Goal: Task Accomplishment & Management: Complete application form

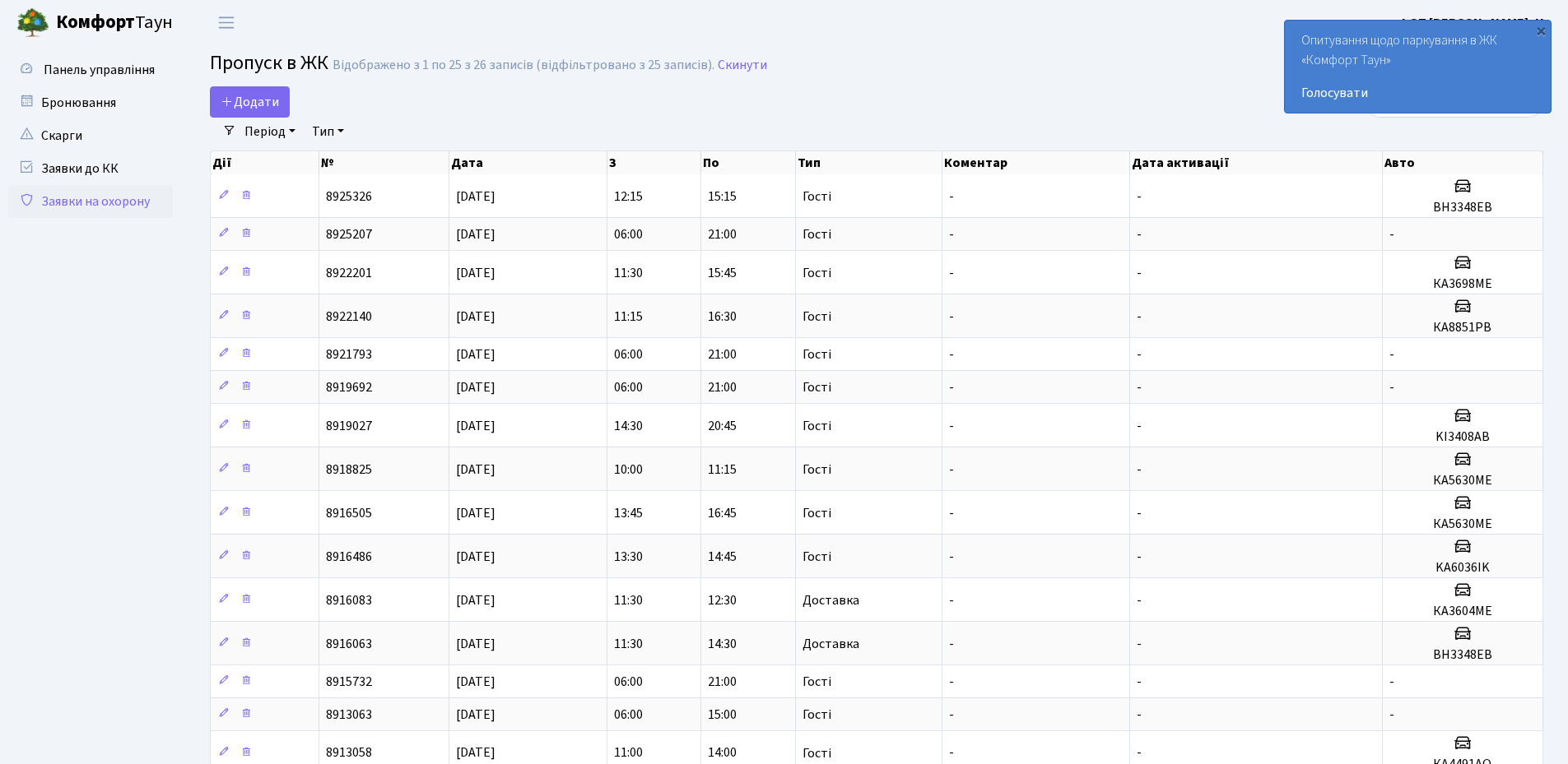
select select "25"
click at [1543, 35] on div "×" at bounding box center [1541, 30] width 16 height 16
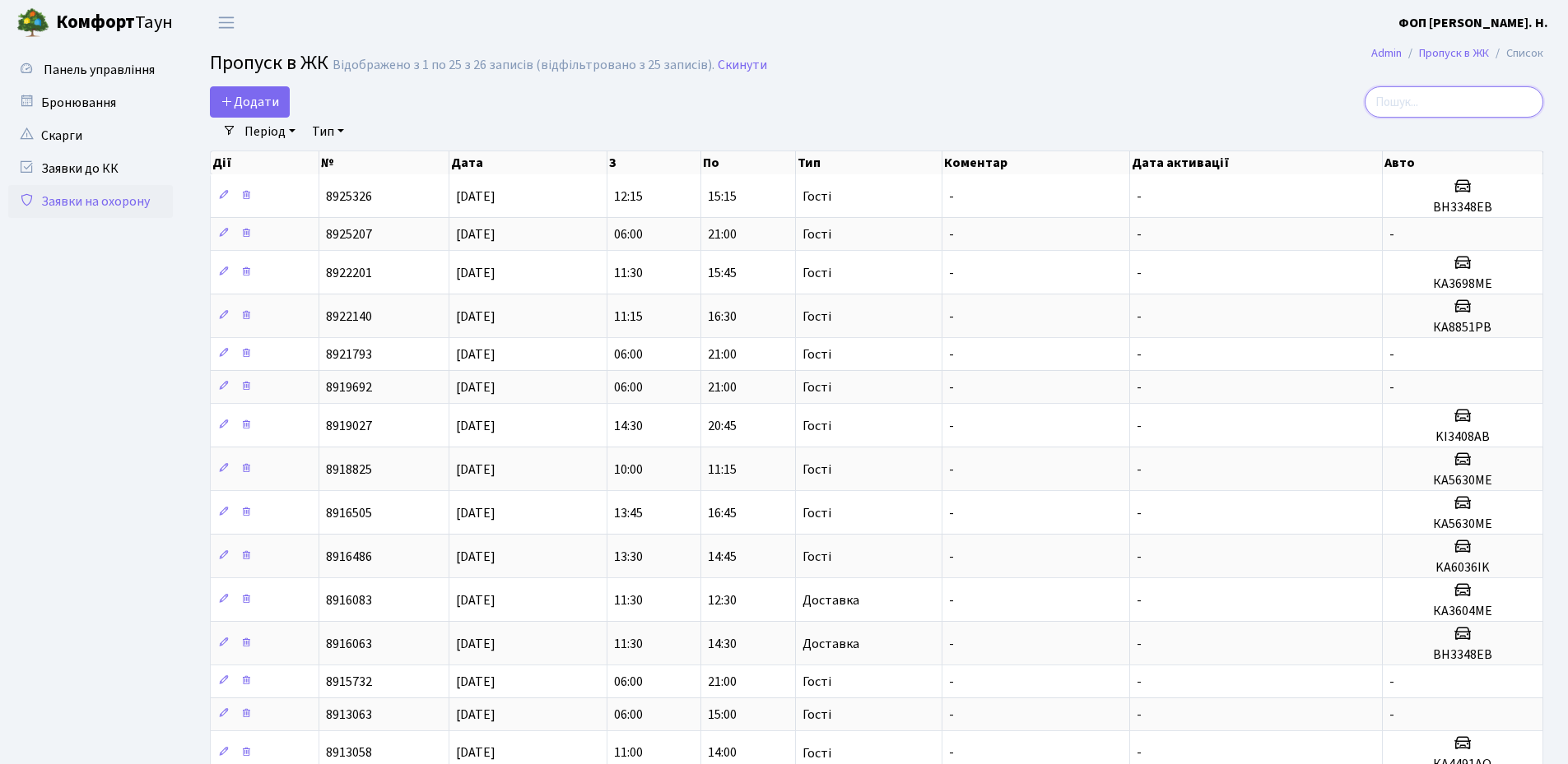
click at [1483, 102] on input "search" at bounding box center [1454, 102] width 178 height 31
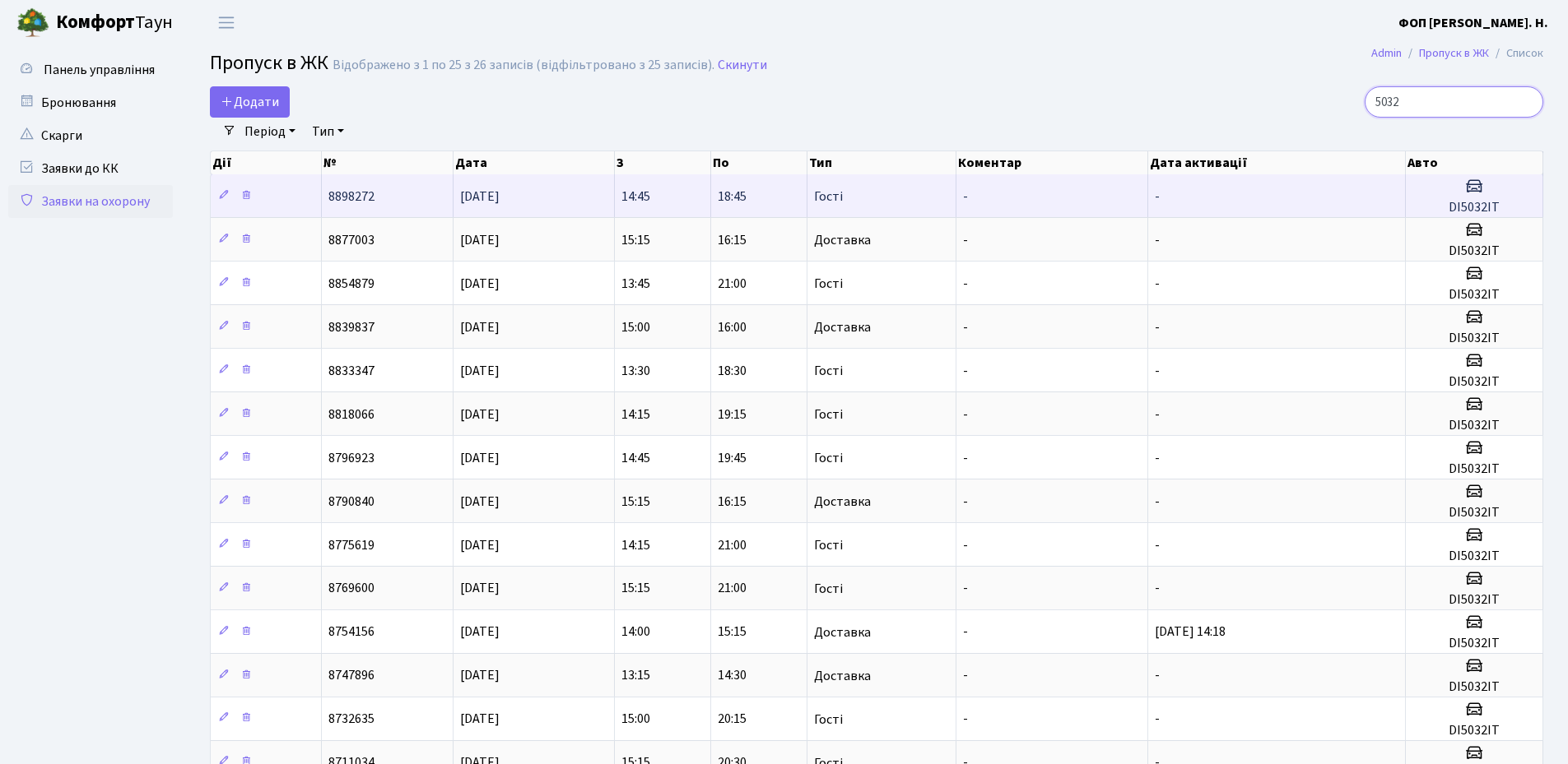
type input "5032"
drag, startPoint x: 1468, startPoint y: 207, endPoint x: 1447, endPoint y: 210, distance: 21.2
click at [1447, 210] on h5 "DI5032IT" at bounding box center [1474, 207] width 123 height 16
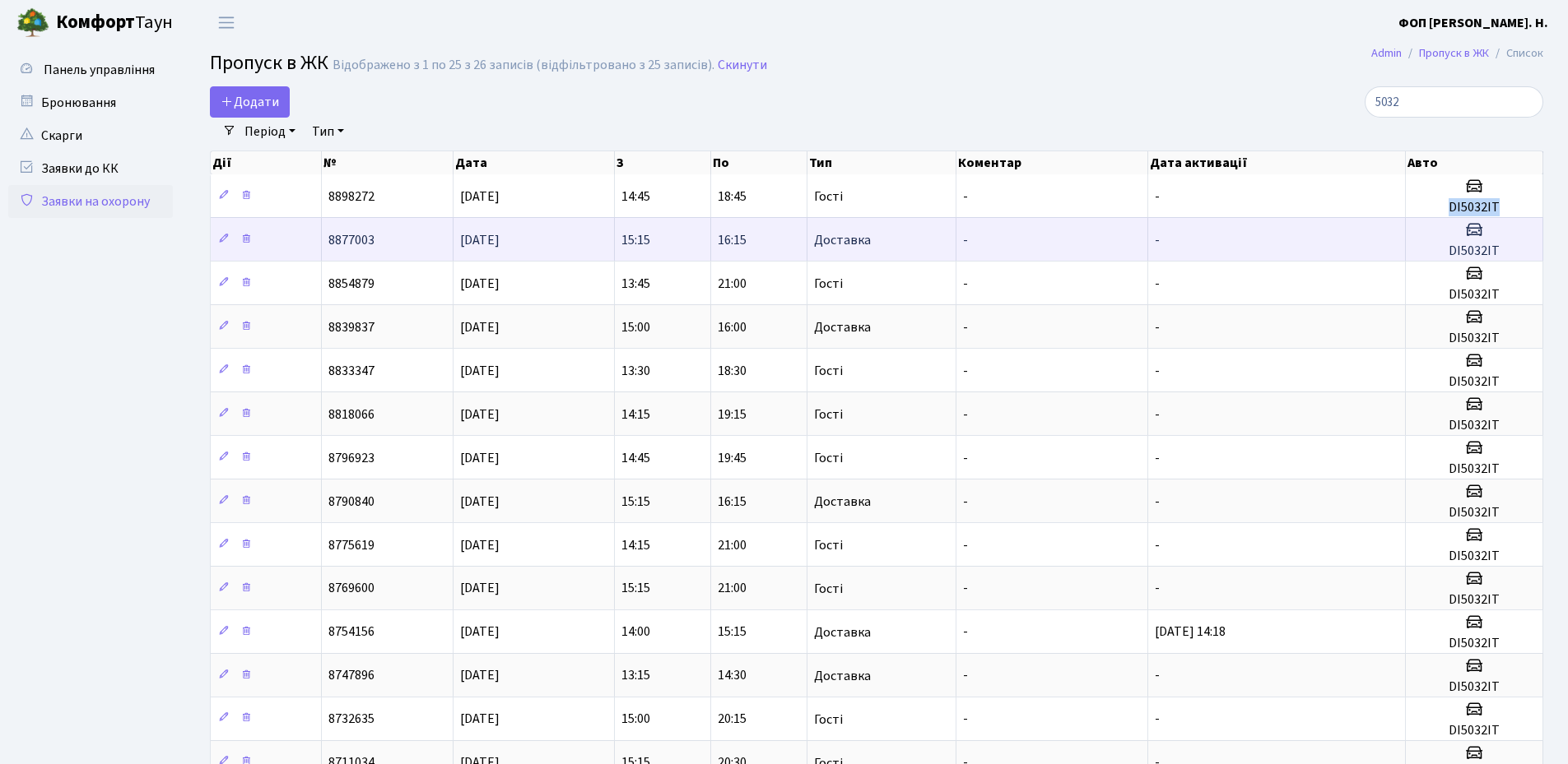
copy h5 "DI5032IT"
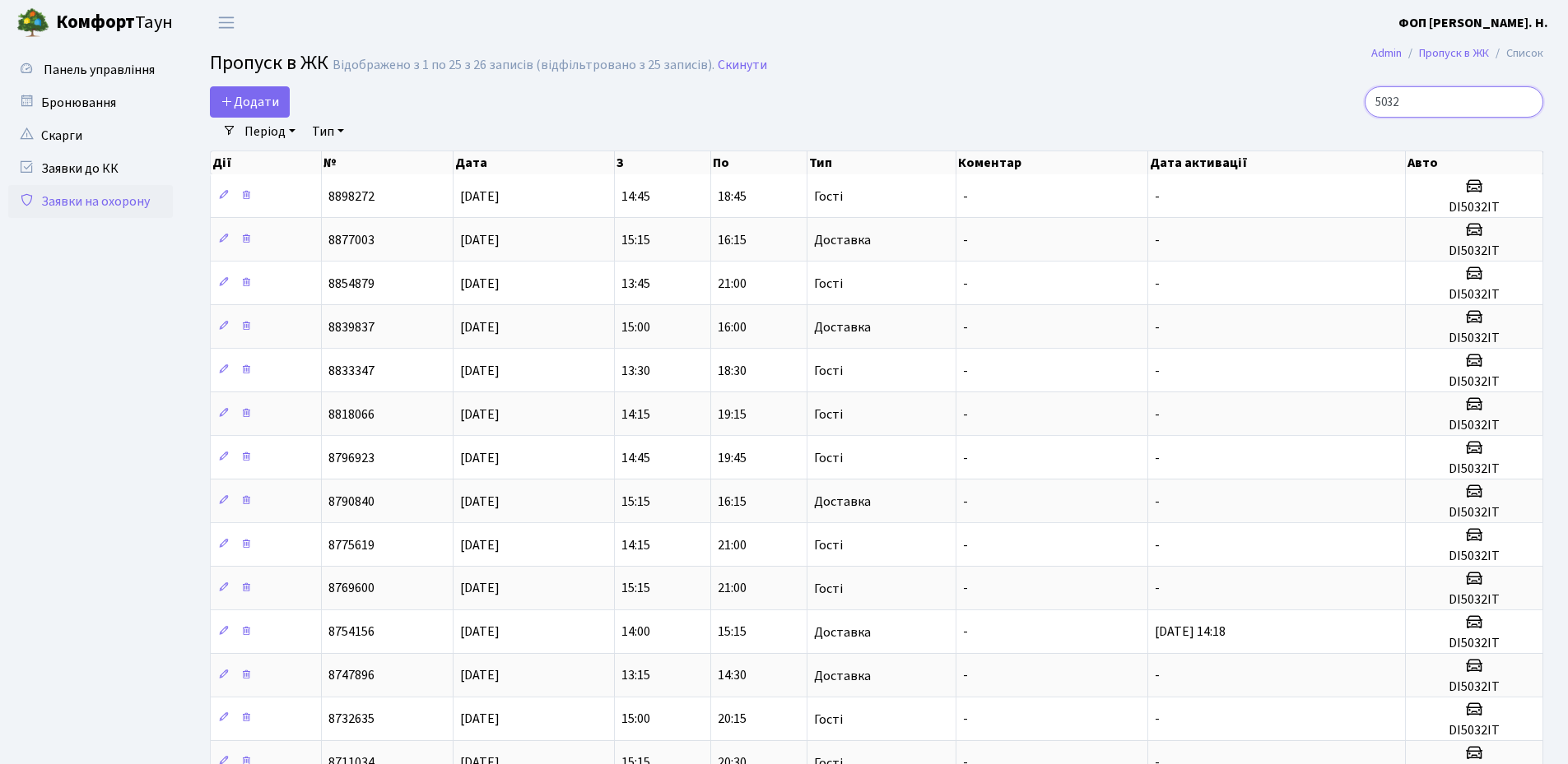
click at [1425, 107] on input "5032" at bounding box center [1454, 102] width 178 height 31
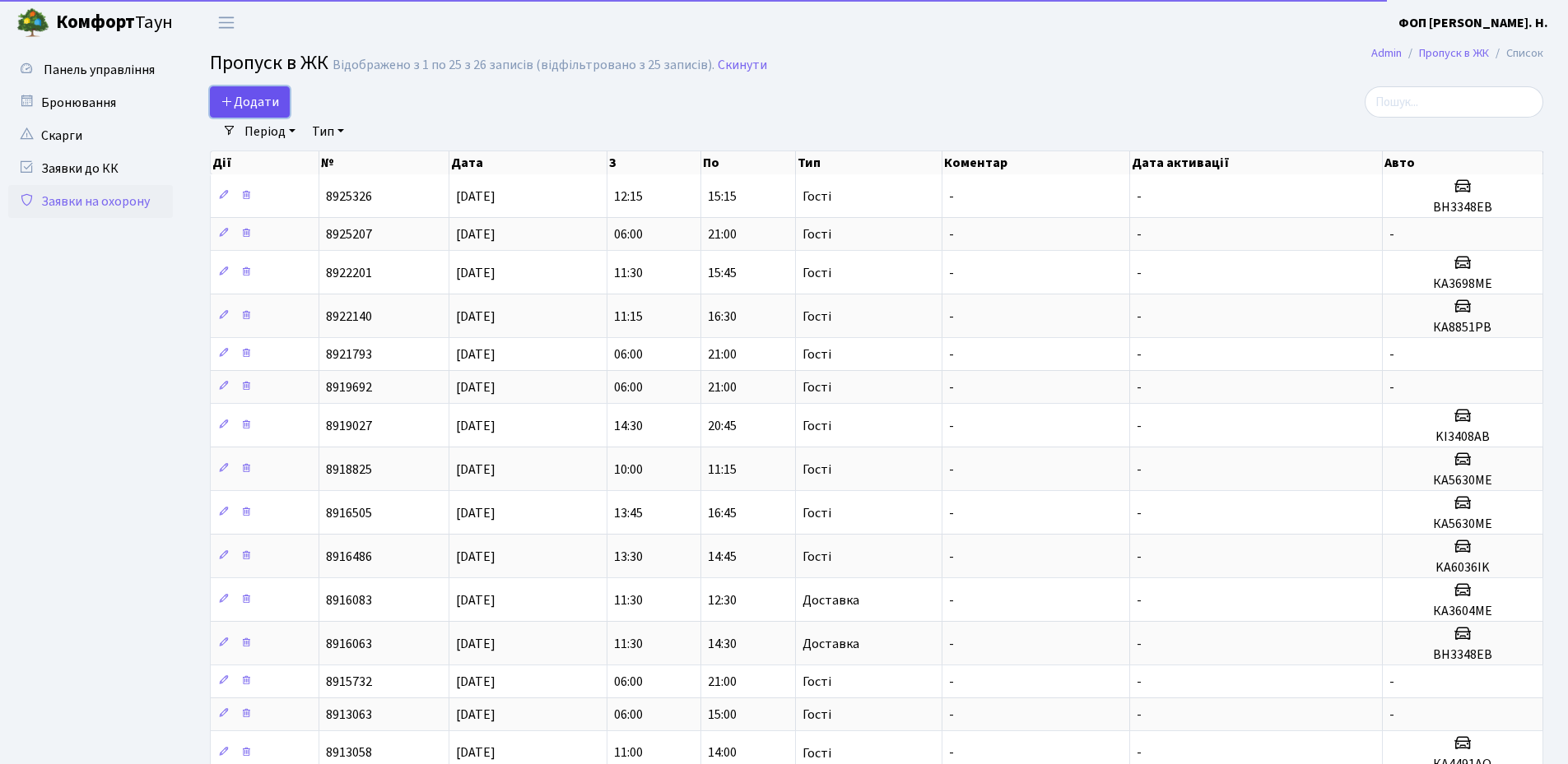
click at [266, 93] on link "Додати" at bounding box center [250, 102] width 80 height 31
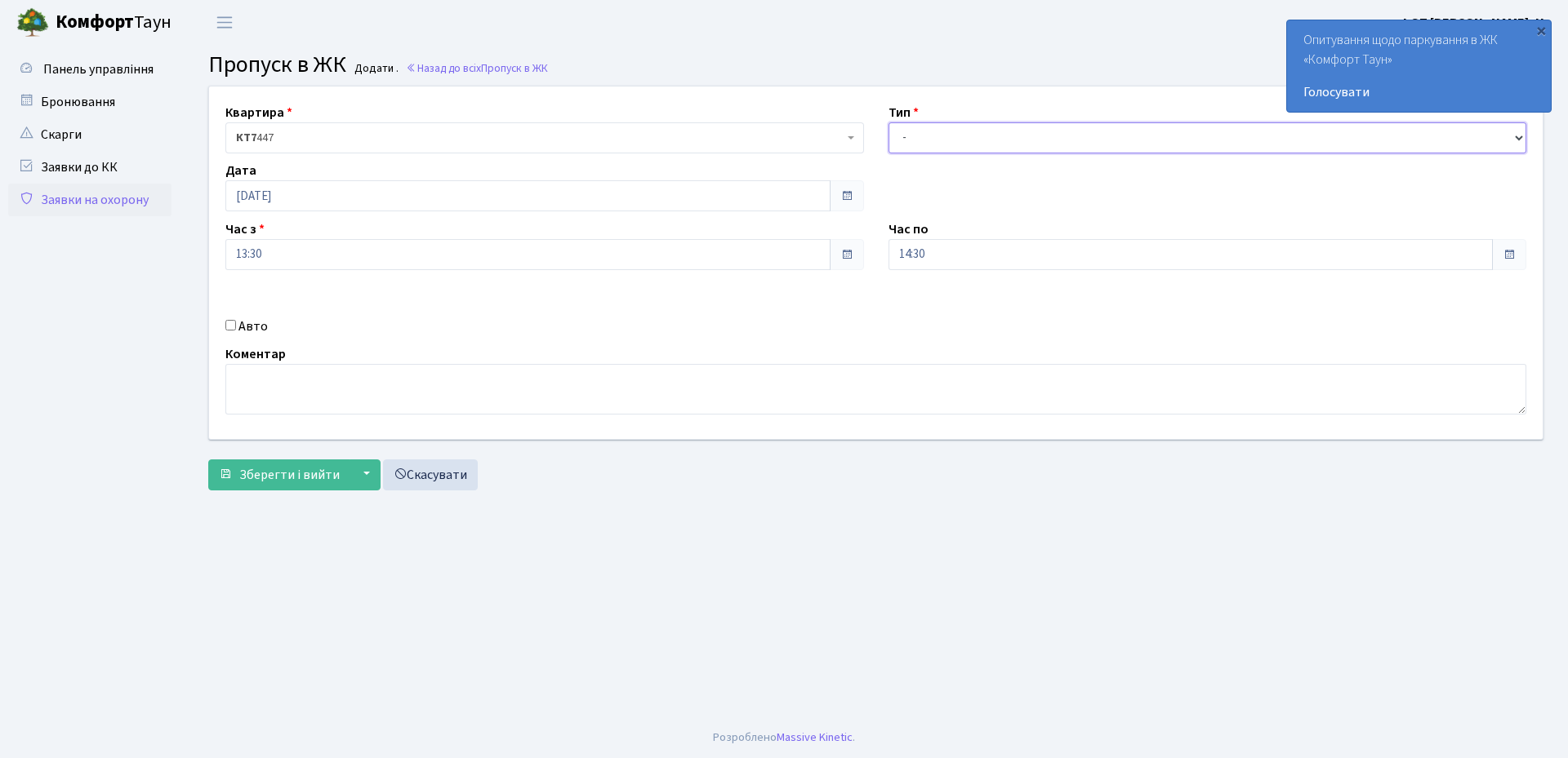
click at [954, 144] on select "- Доставка Таксі Гості Сервіс" at bounding box center [1208, 138] width 638 height 31
select select "3"
click at [889, 122] on select "- Доставка Таксі Гості Сервіс" at bounding box center [1208, 138] width 638 height 31
click at [950, 253] on input "14:30" at bounding box center [1191, 255] width 605 height 31
click at [936, 310] on icon at bounding box center [933, 311] width 44 height 44
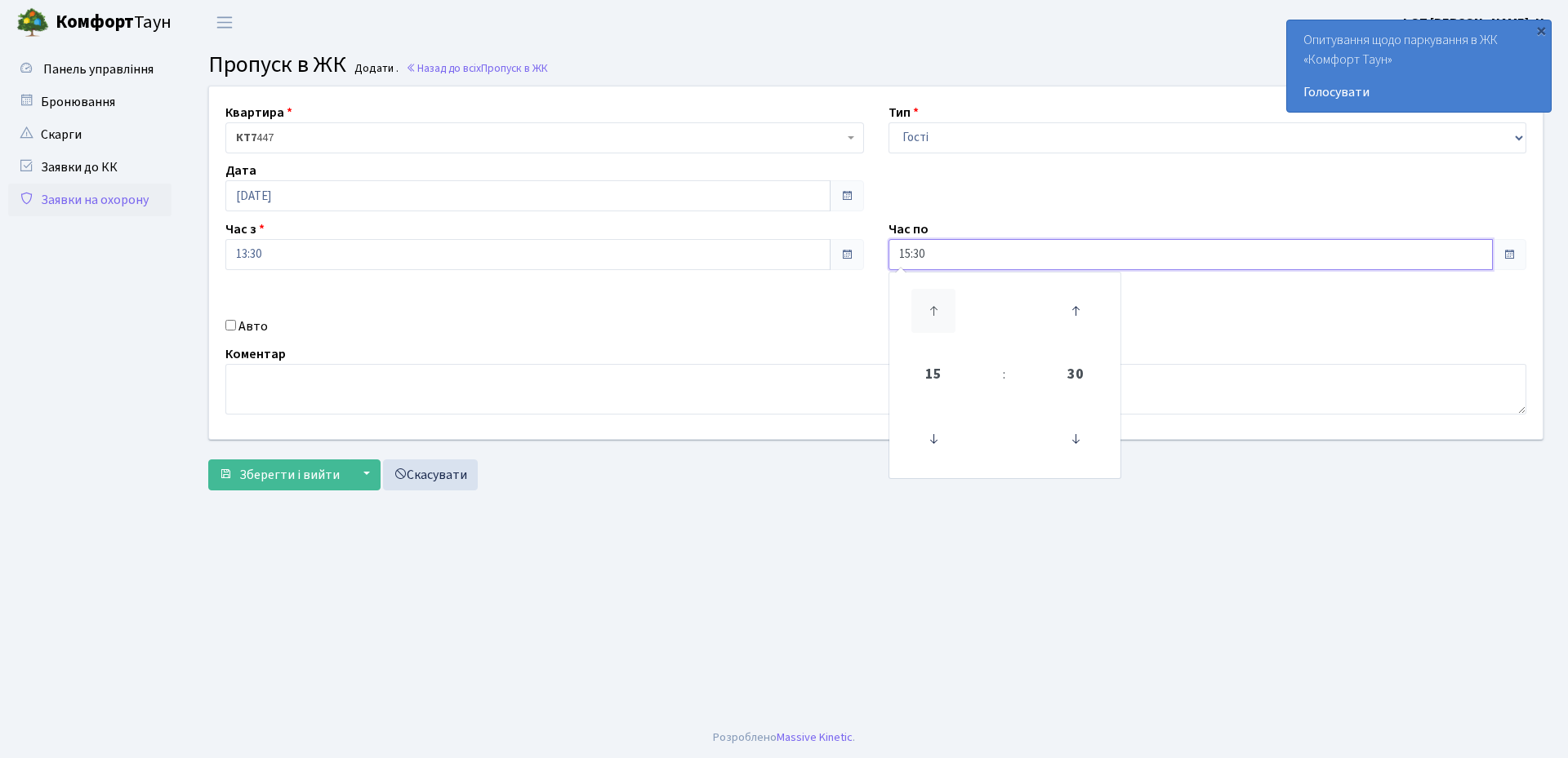
click at [936, 310] on icon at bounding box center [933, 311] width 44 height 44
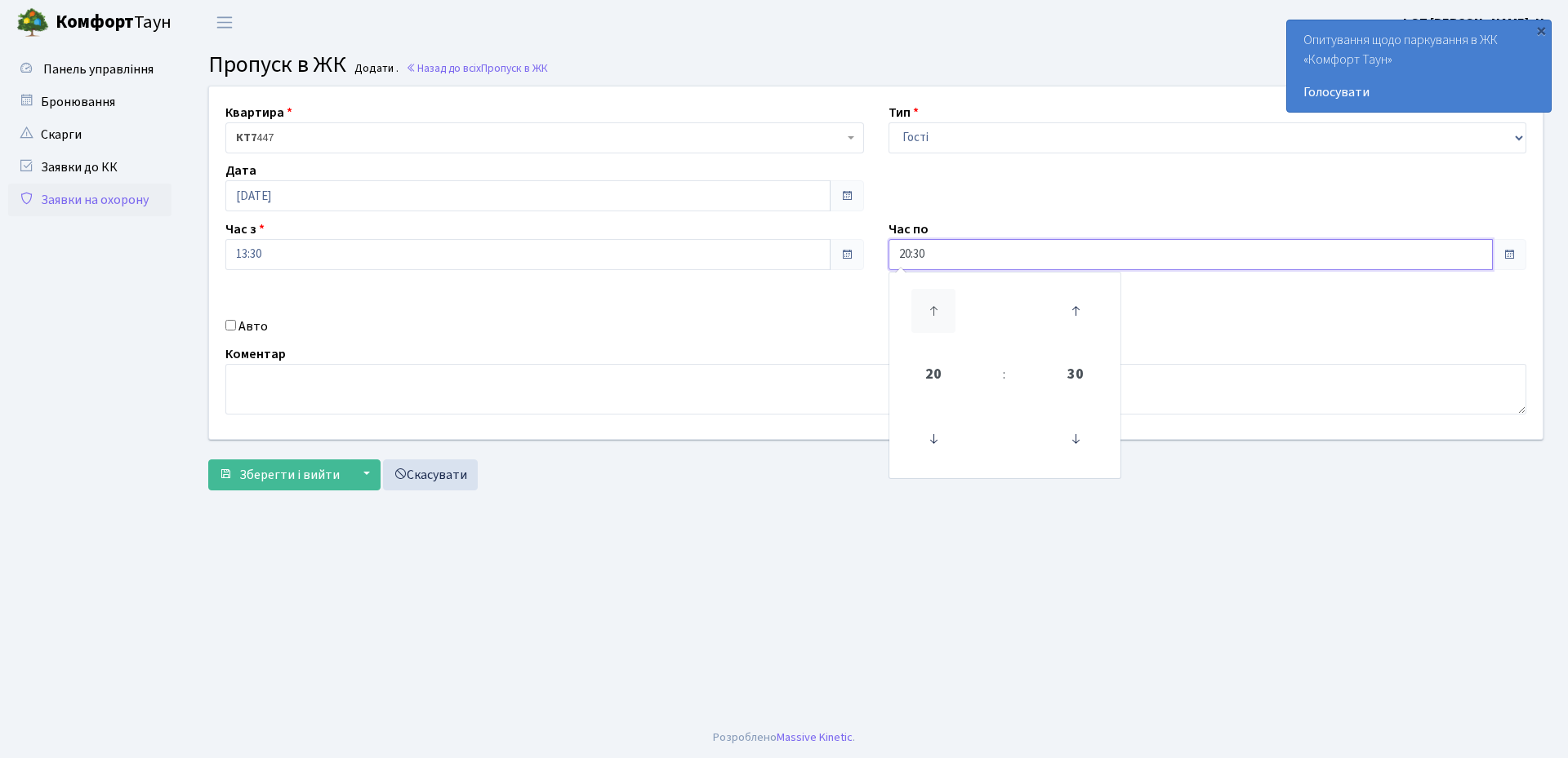
click at [936, 310] on icon at bounding box center [933, 311] width 44 height 44
click at [937, 442] on icon at bounding box center [933, 439] width 44 height 44
type input "20:30"
drag, startPoint x: 241, startPoint y: 327, endPoint x: 297, endPoint y: 327, distance: 56.0
click at [243, 327] on label "Авто" at bounding box center [253, 326] width 29 height 20
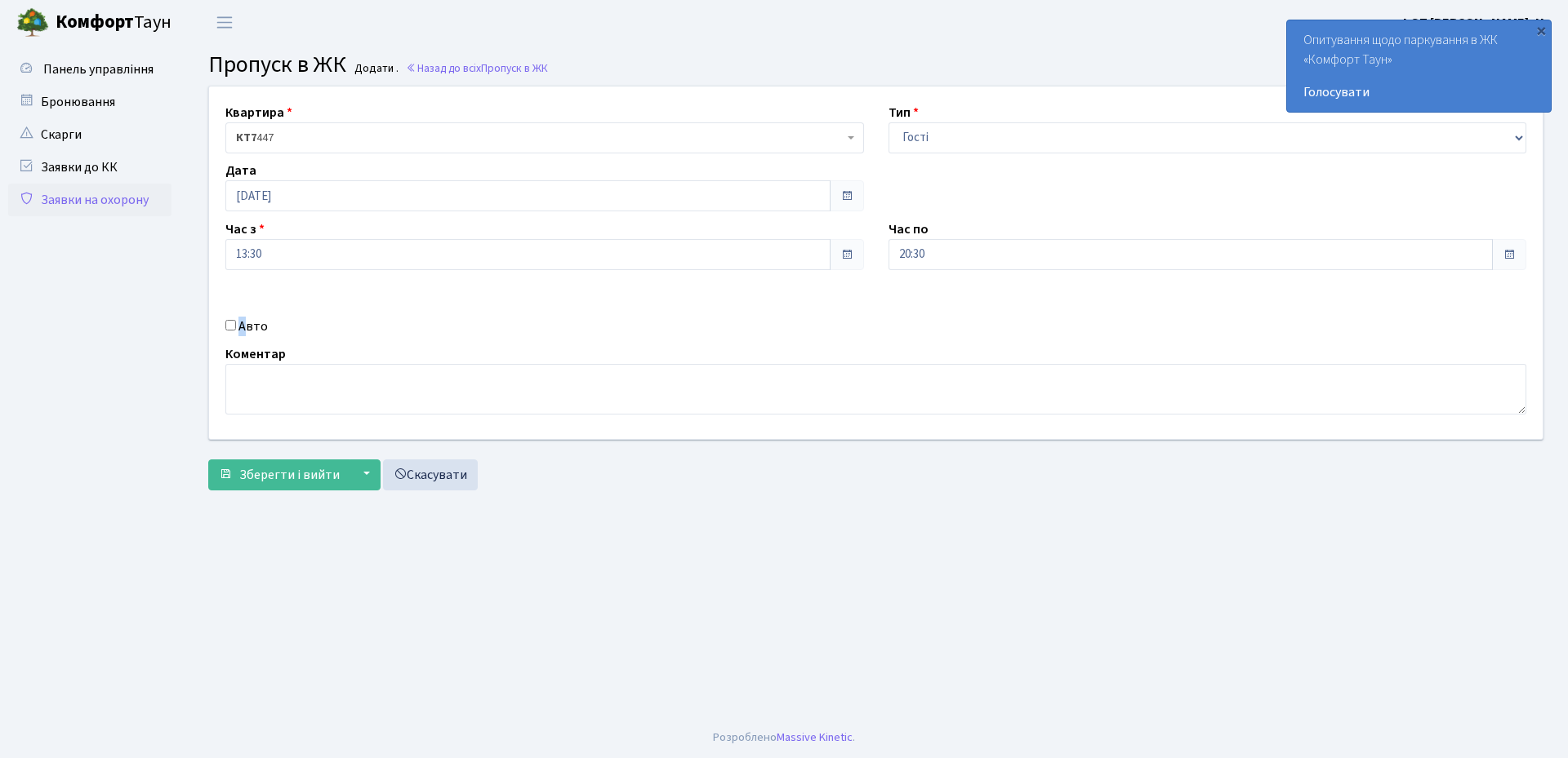
click at [230, 324] on input "Авто" at bounding box center [230, 326] width 11 height 11
checkbox input "true"
paste input "DI5032IT"
type input "DI5032IT"
click at [258, 466] on span "Зберегти і вийти" at bounding box center [289, 475] width 101 height 18
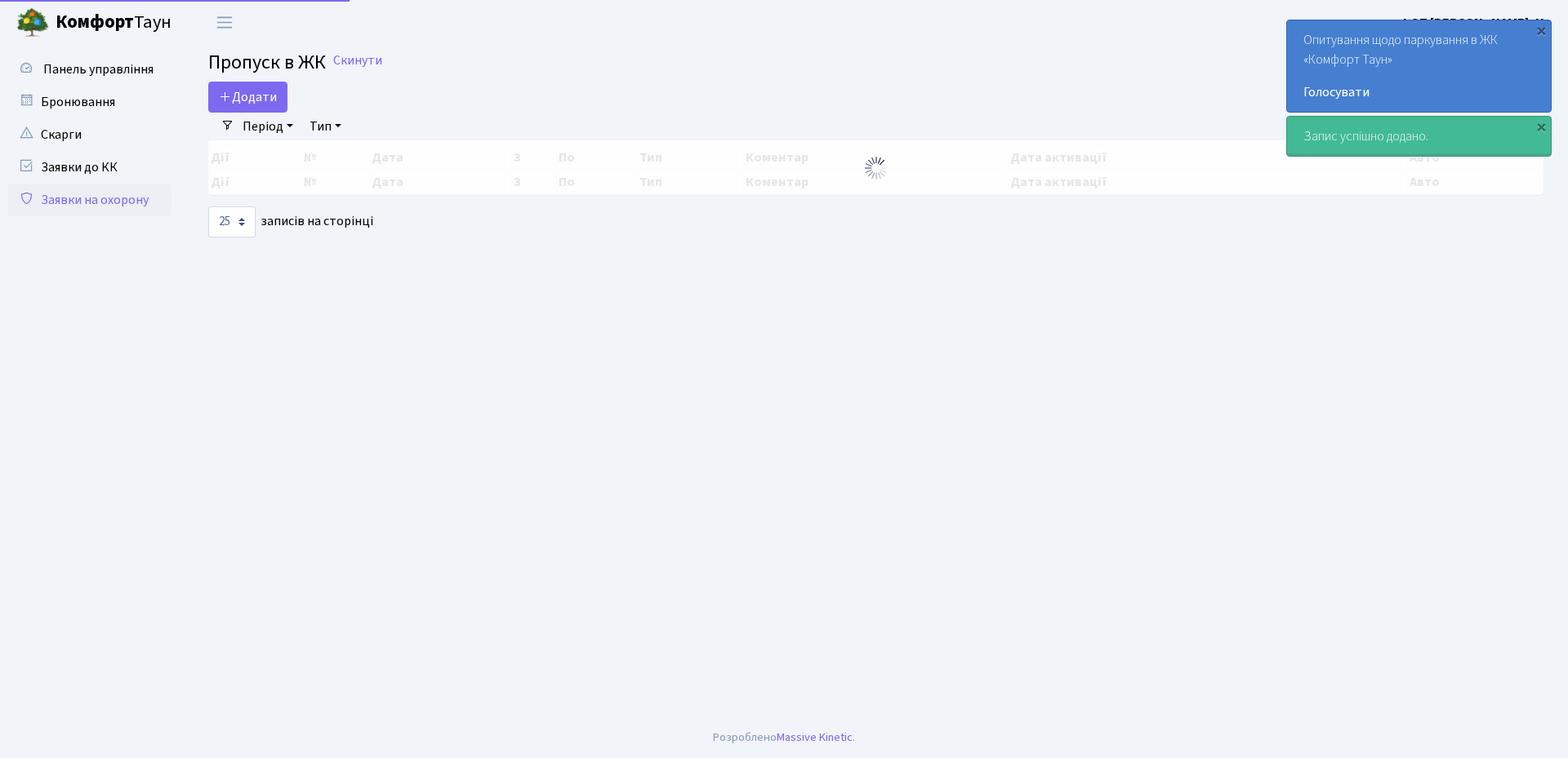
select select "25"
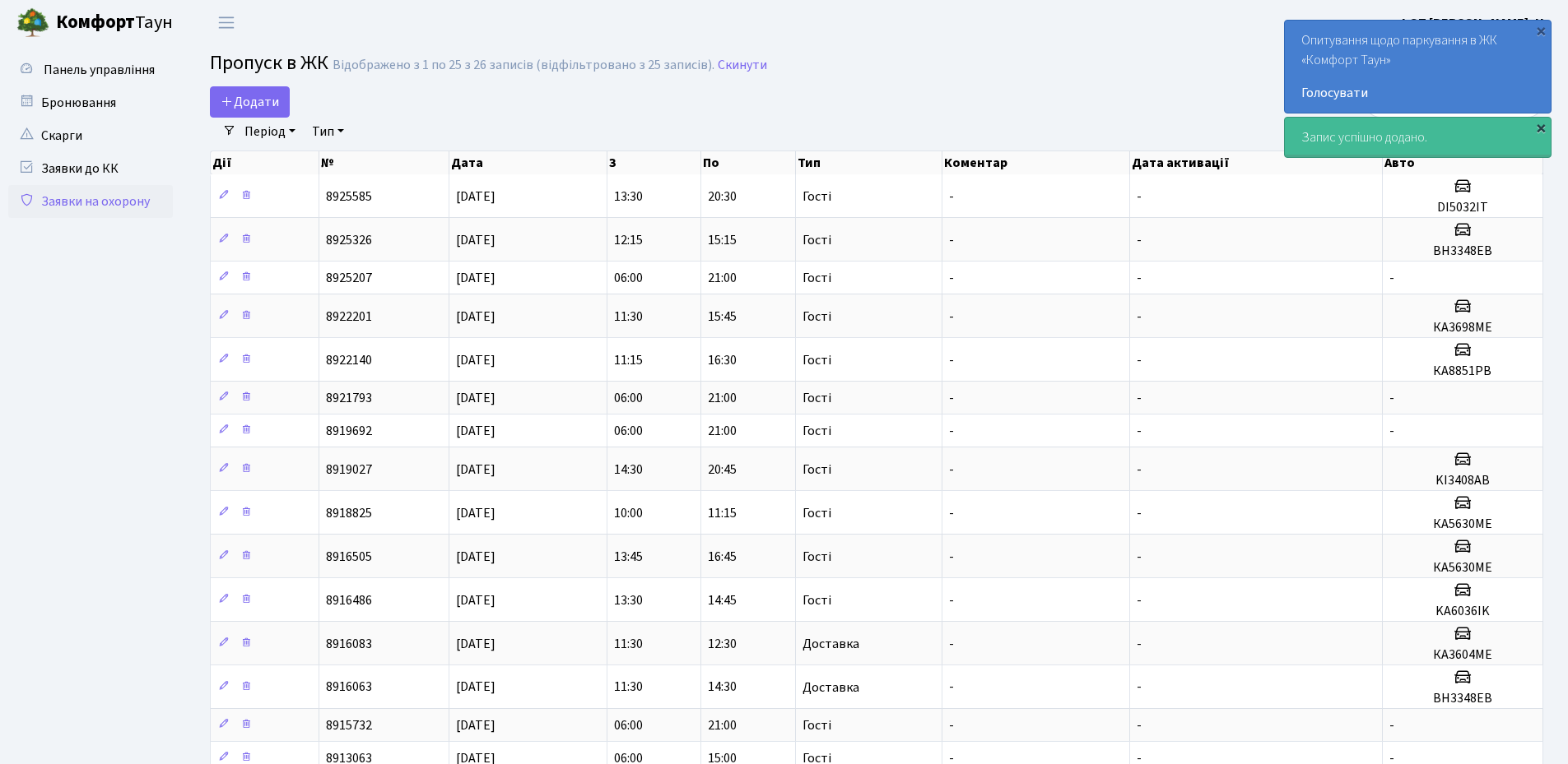
click at [1542, 122] on div "×" at bounding box center [1541, 128] width 16 height 16
click at [1543, 36] on div "×" at bounding box center [1541, 30] width 16 height 16
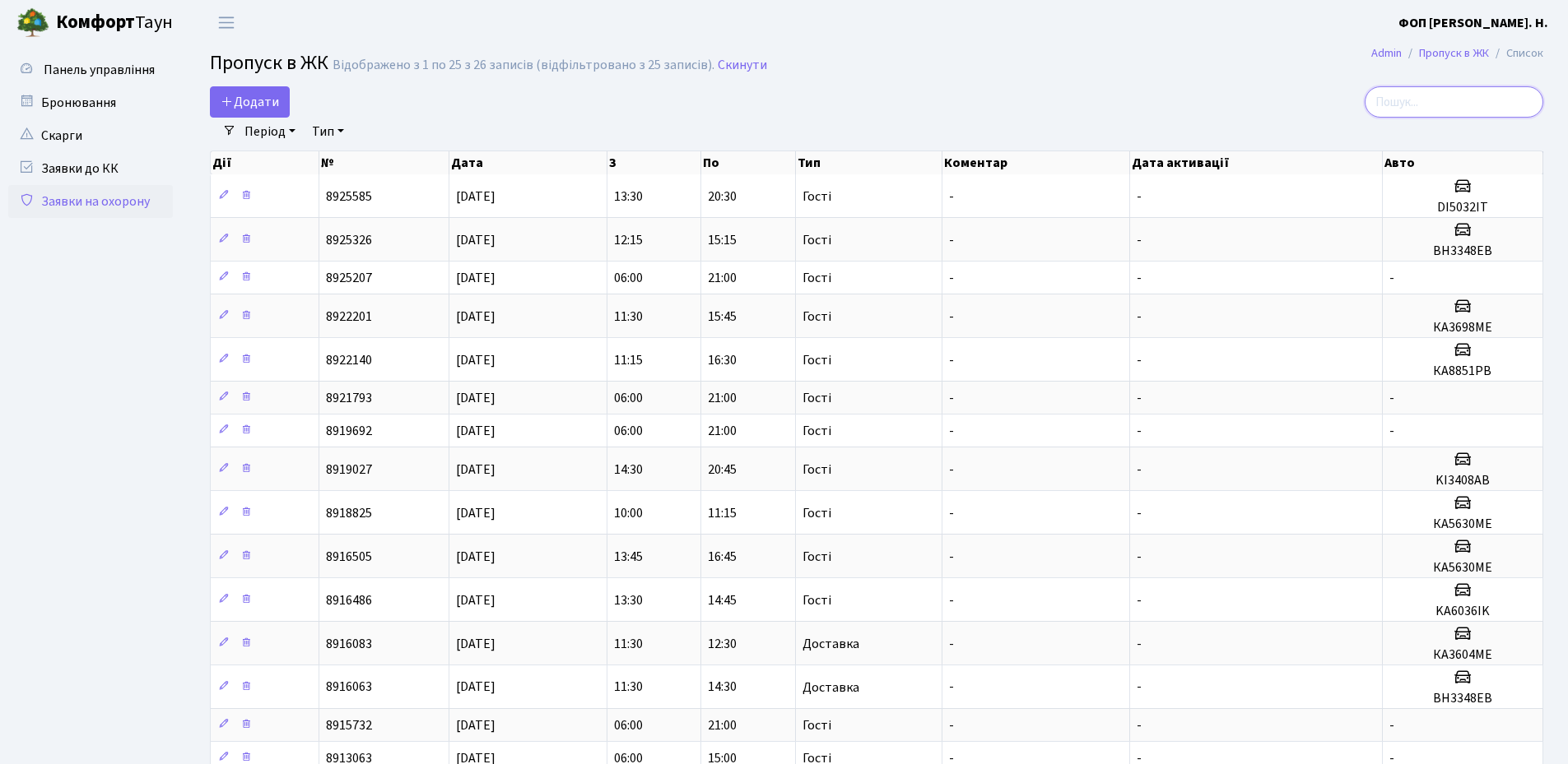
click at [1473, 103] on input "search" at bounding box center [1454, 102] width 178 height 31
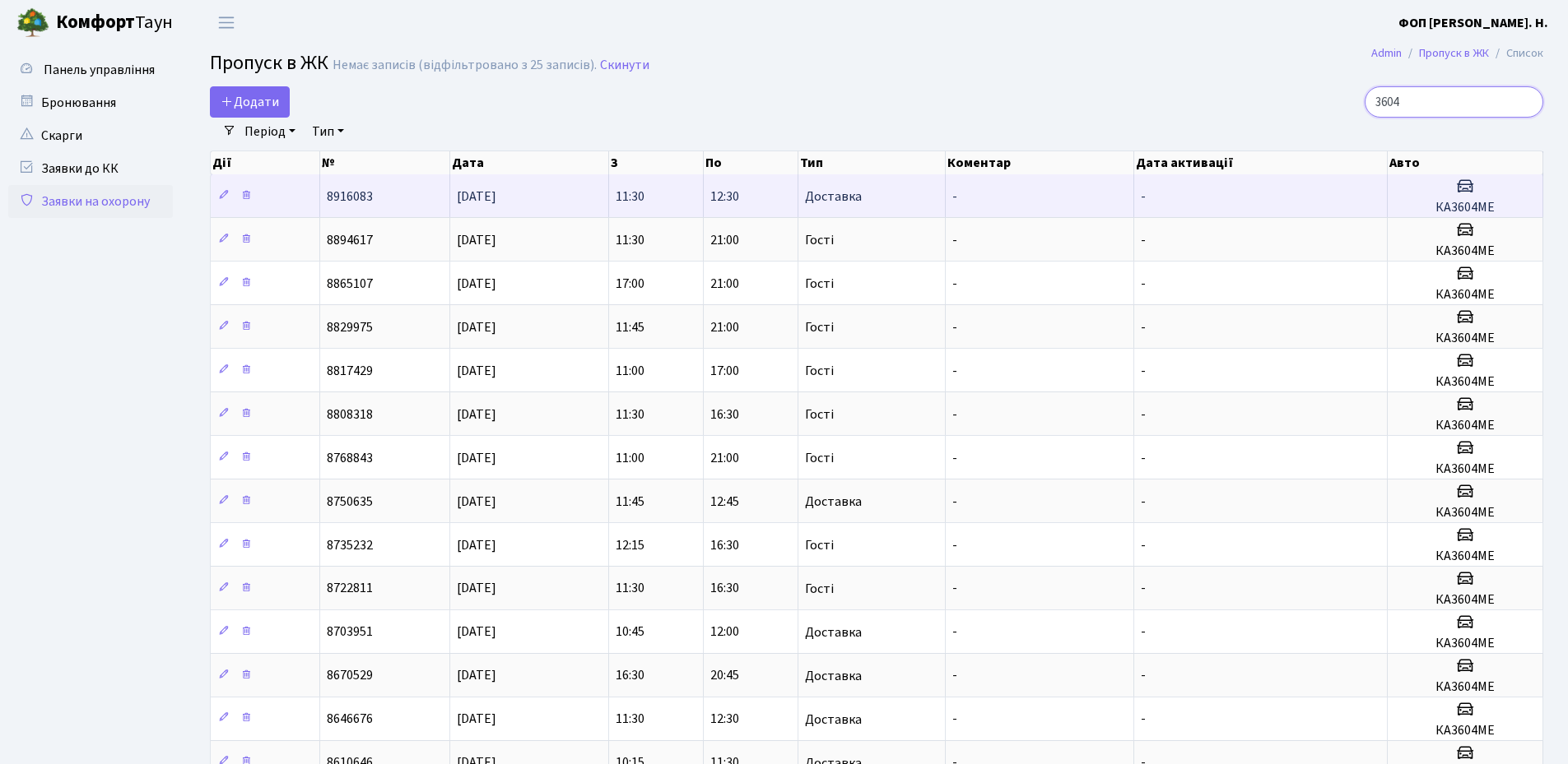
type input "3604"
drag, startPoint x: 1492, startPoint y: 207, endPoint x: 1437, endPoint y: 207, distance: 55.0
click at [1437, 207] on h5 "КА3604МЕ" at bounding box center [1465, 207] width 142 height 16
copy h5 "КА3604МЕ"
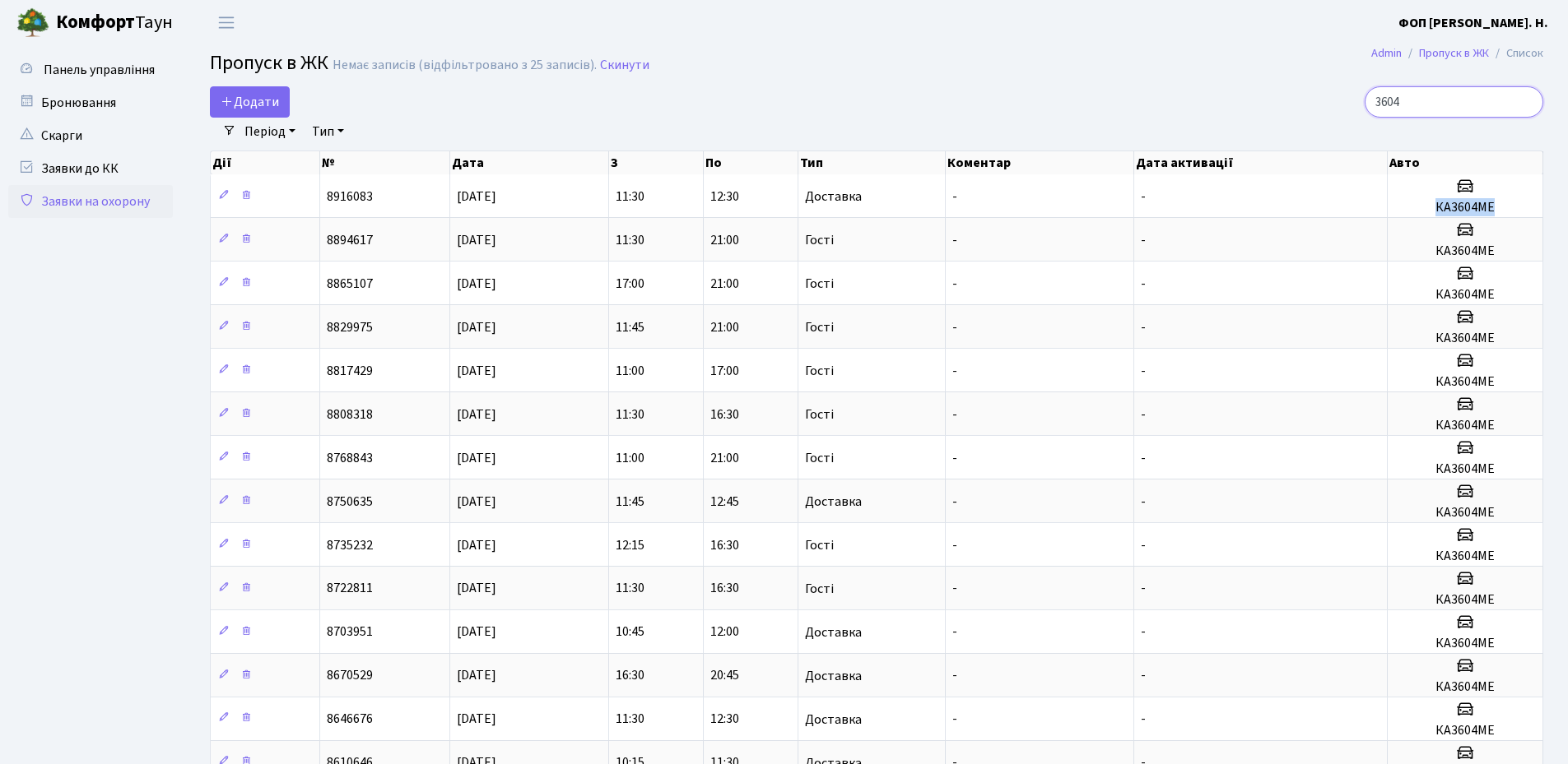
drag, startPoint x: 1528, startPoint y: 103, endPoint x: 1444, endPoint y: 104, distance: 84.0
click at [1527, 103] on input "3604" at bounding box center [1454, 102] width 178 height 31
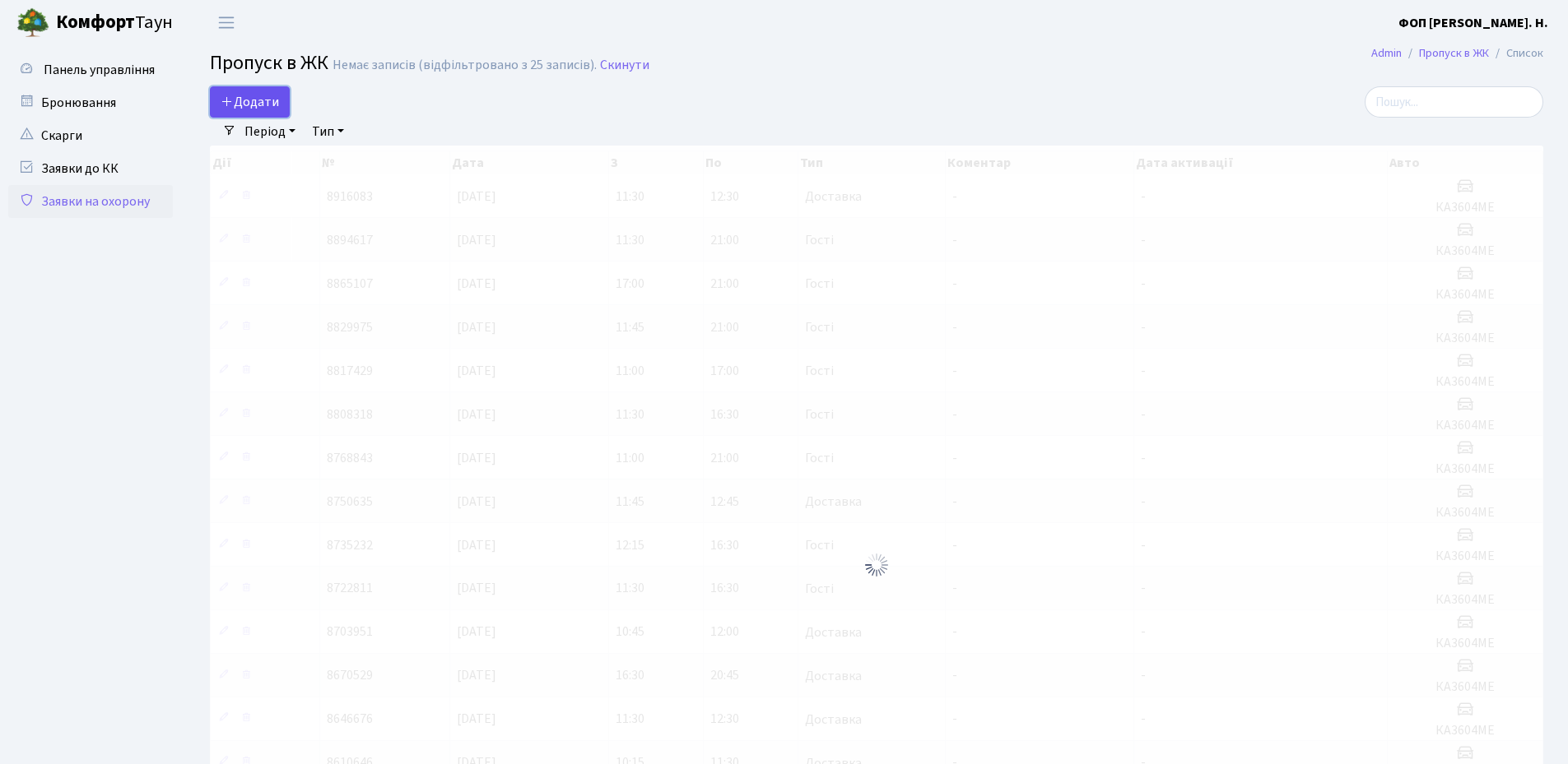
click at [236, 99] on span "Додати" at bounding box center [250, 102] width 59 height 18
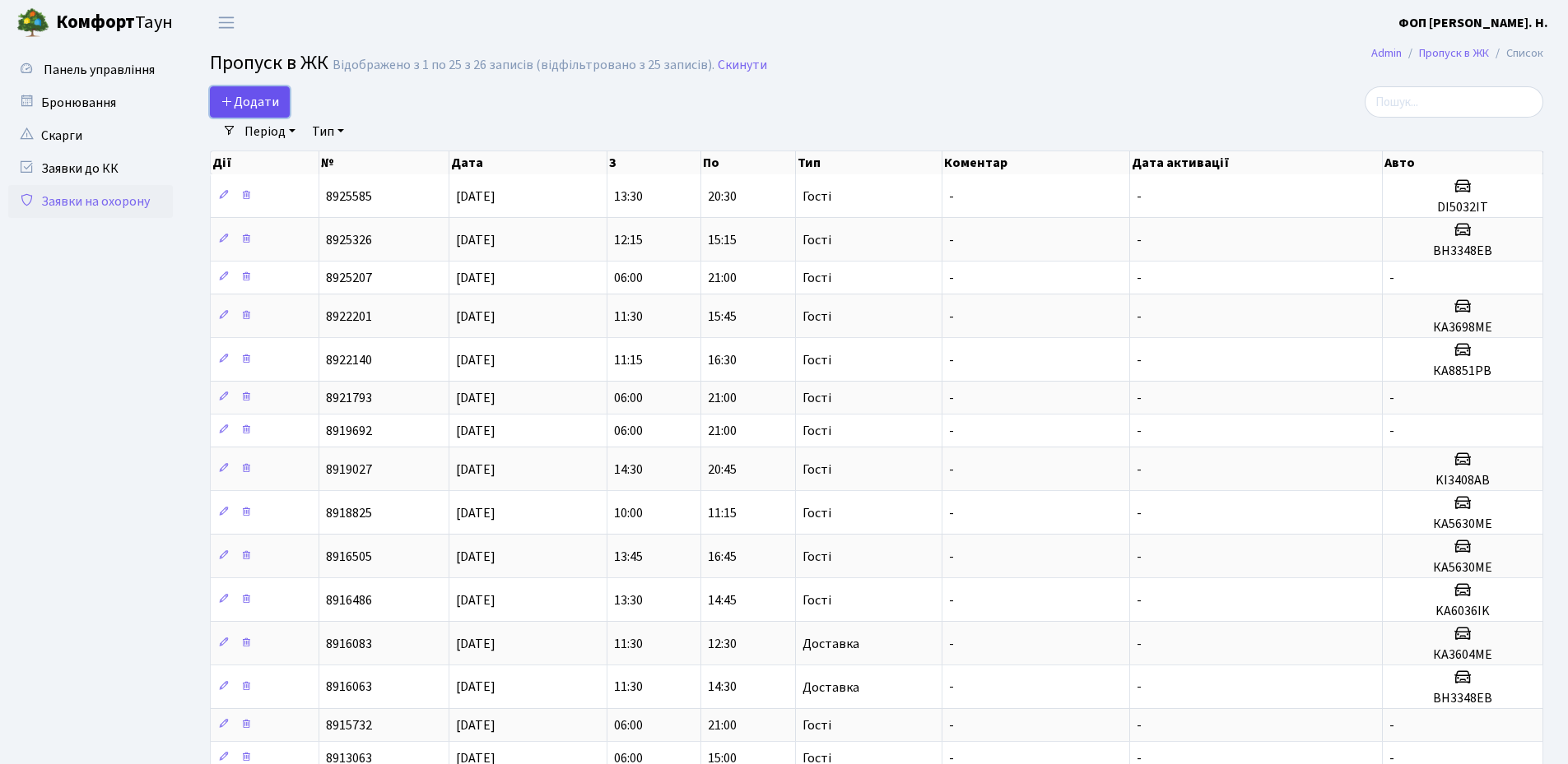
click at [253, 98] on span "Додати" at bounding box center [250, 102] width 59 height 18
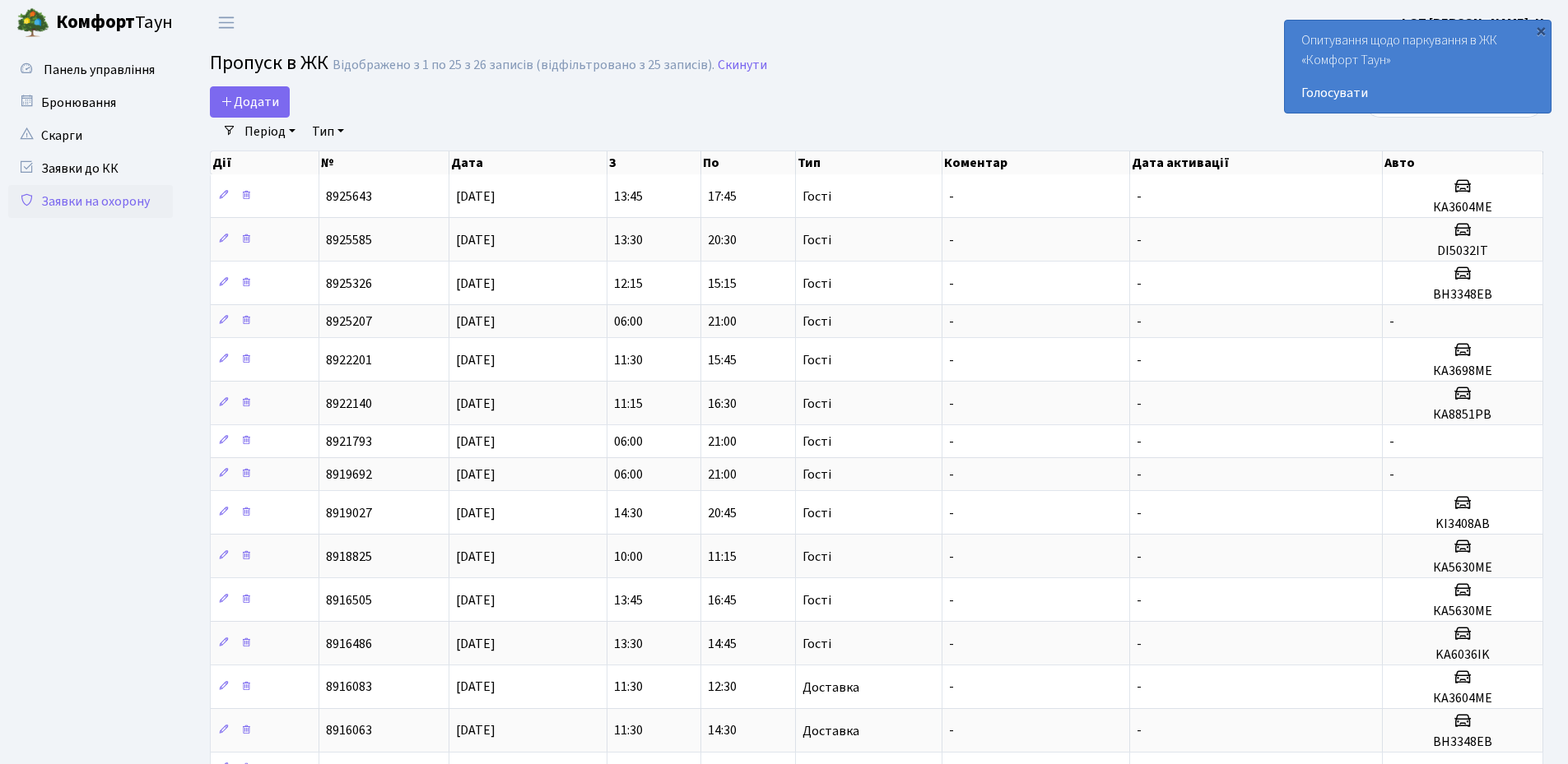
select select "25"
